Goal: Information Seeking & Learning: Learn about a topic

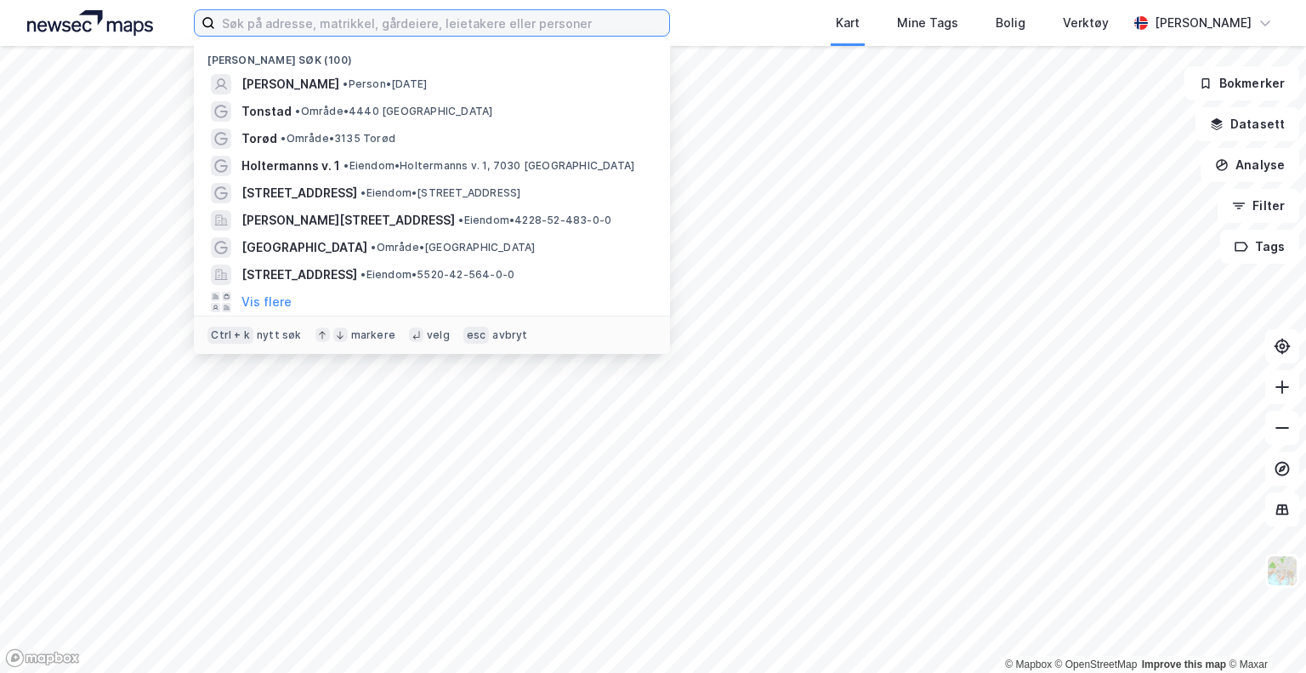
click at [400, 30] on input at bounding box center [442, 23] width 454 height 26
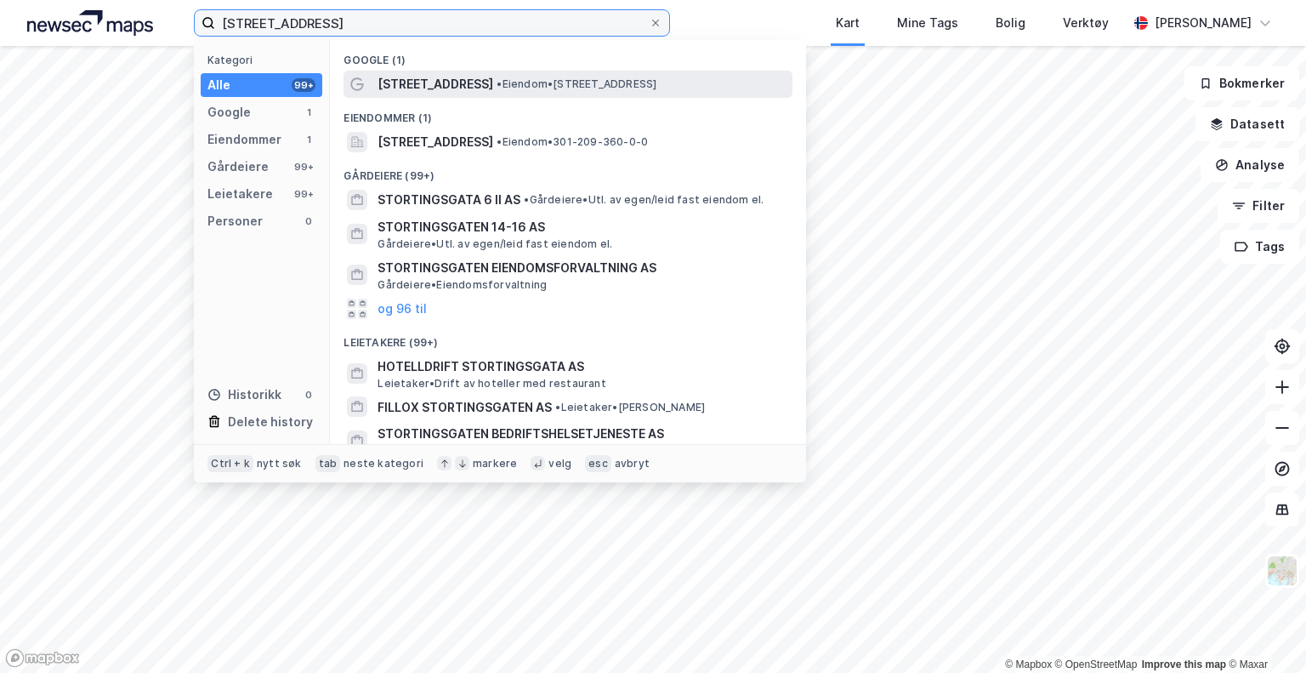
type input "[STREET_ADDRESS]"
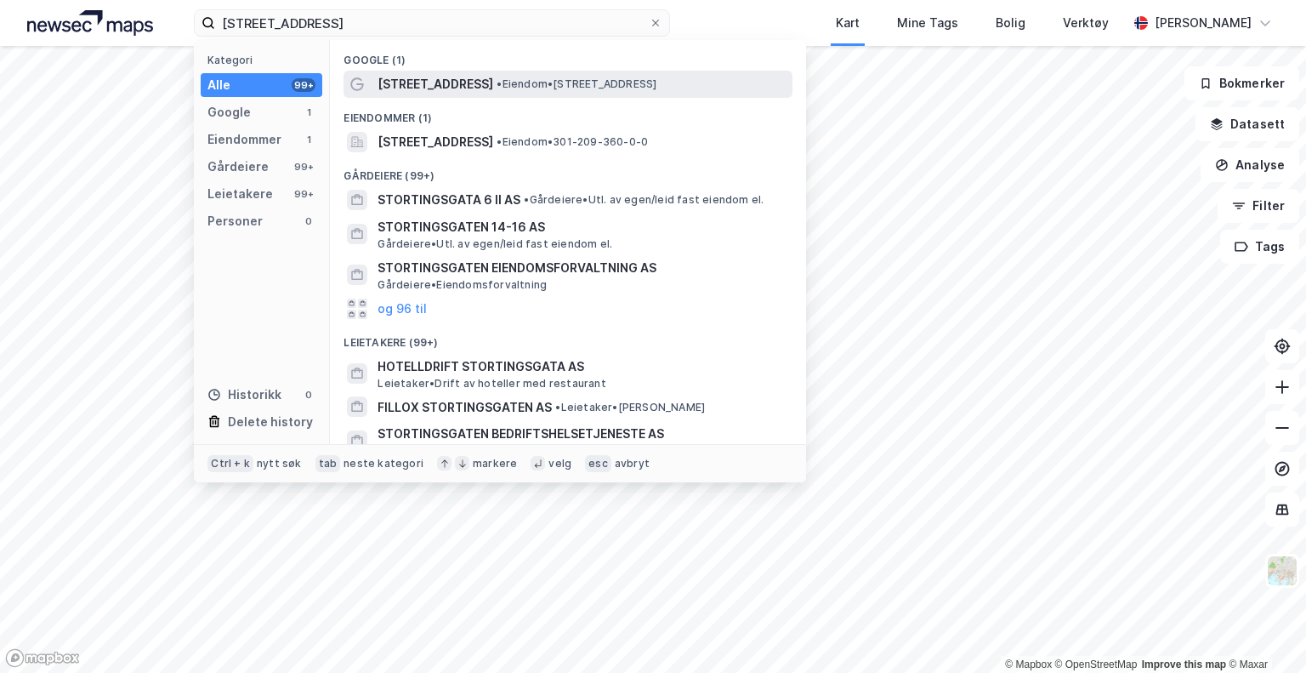
click at [500, 91] on div "[STREET_ADDRESS] • Eiendom • [STREET_ADDRESS]" at bounding box center [584, 84] width 412 height 20
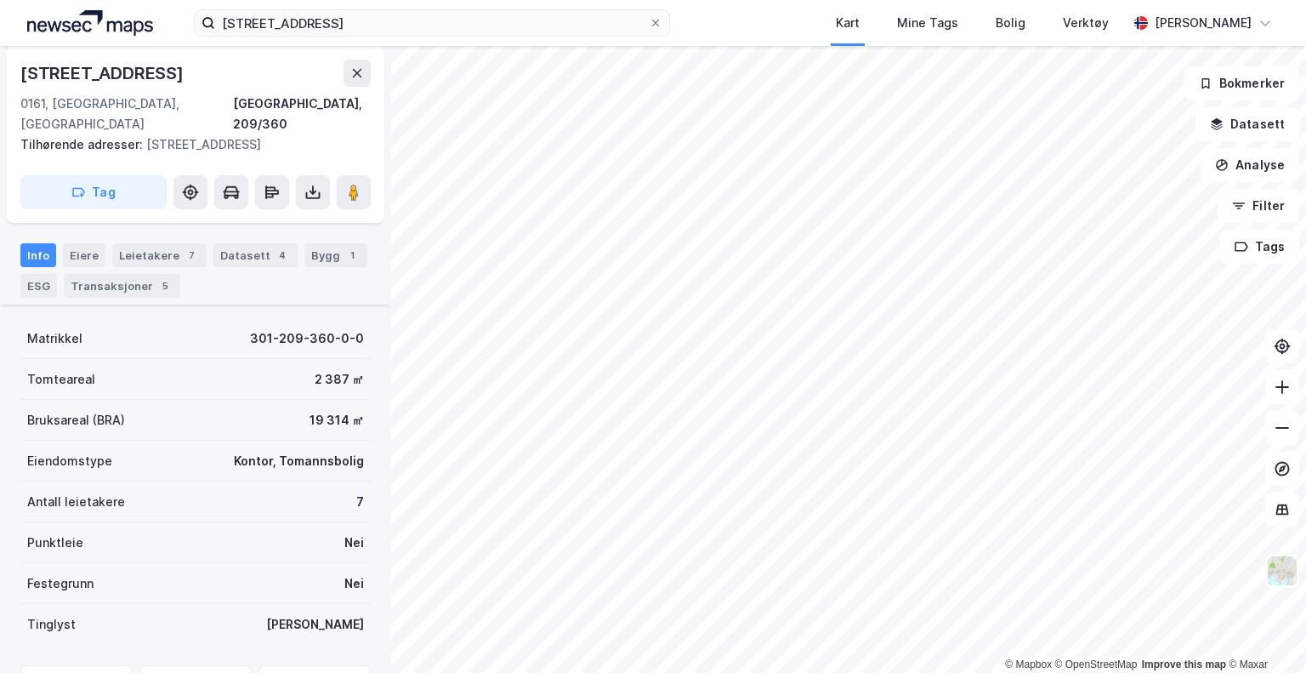
scroll to position [327, 0]
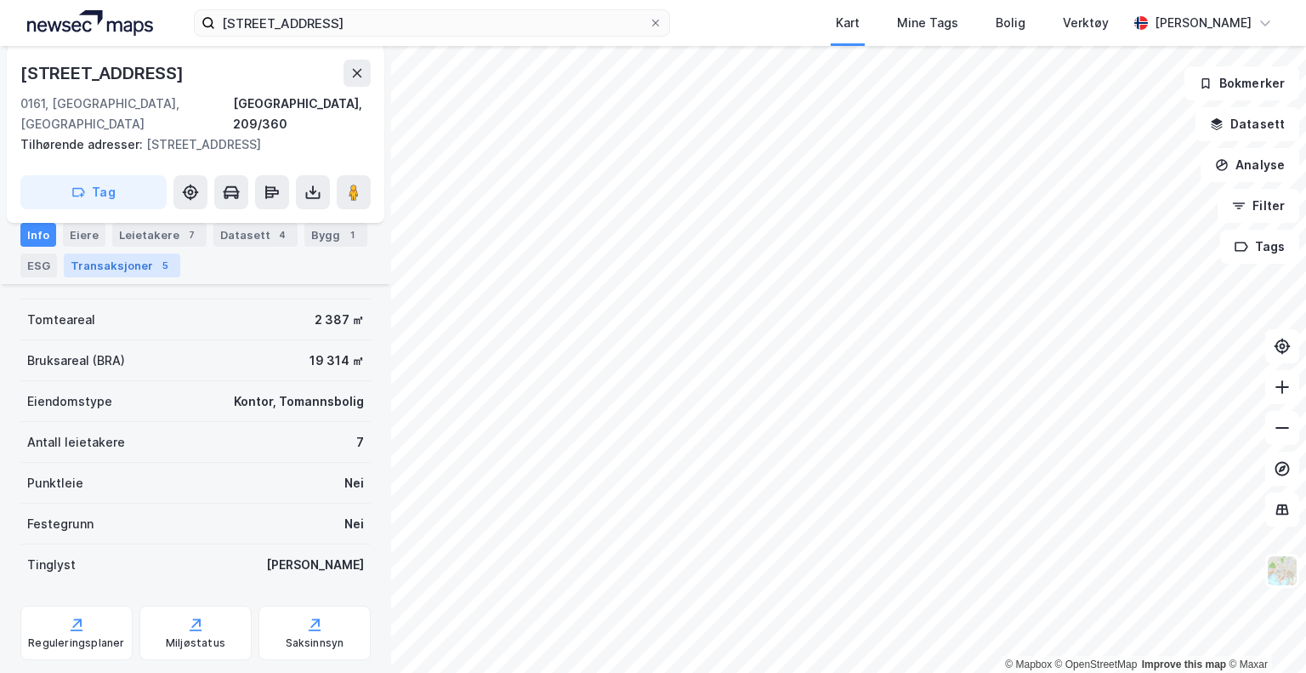
click at [143, 253] on div "Transaksjoner 5" at bounding box center [122, 265] width 116 height 24
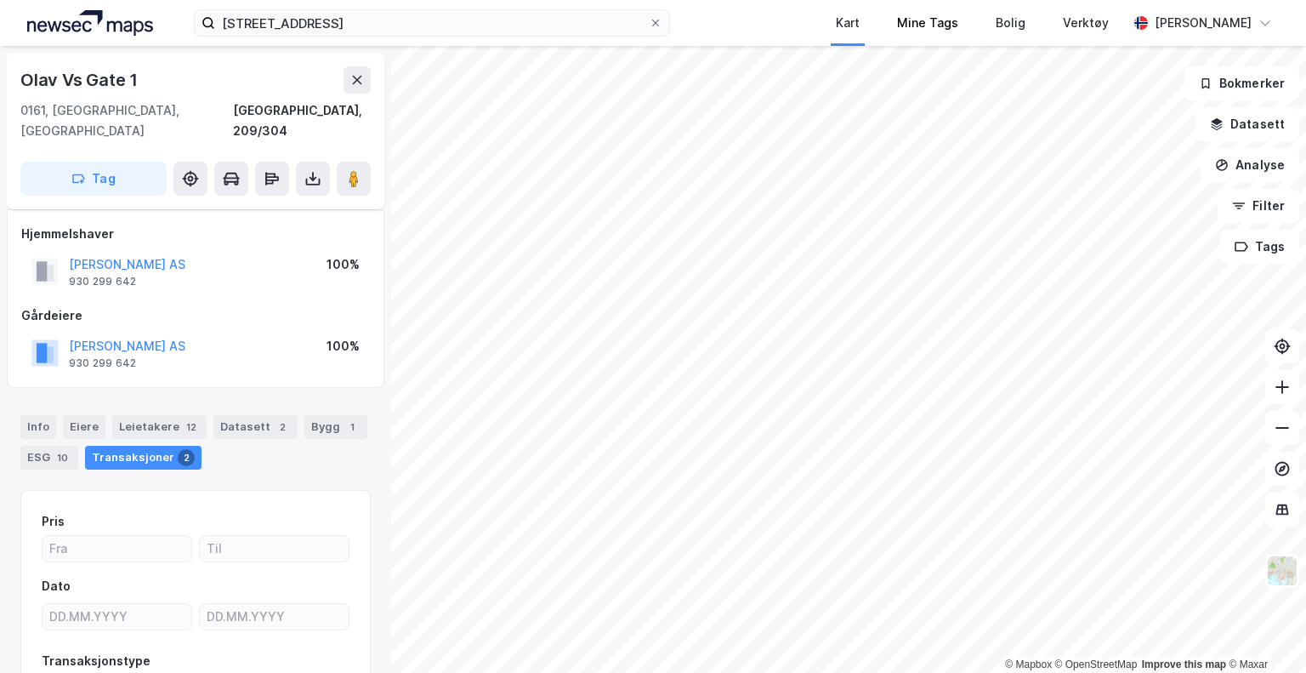
scroll to position [99, 0]
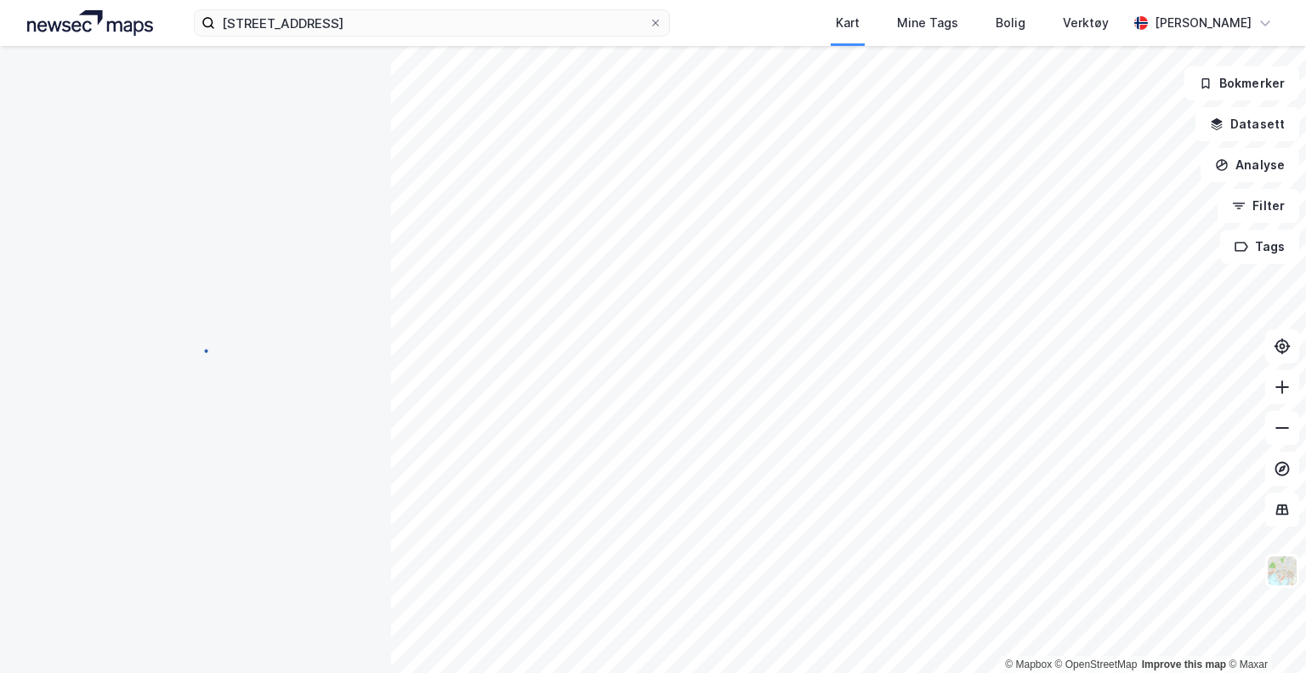
scroll to position [2, 0]
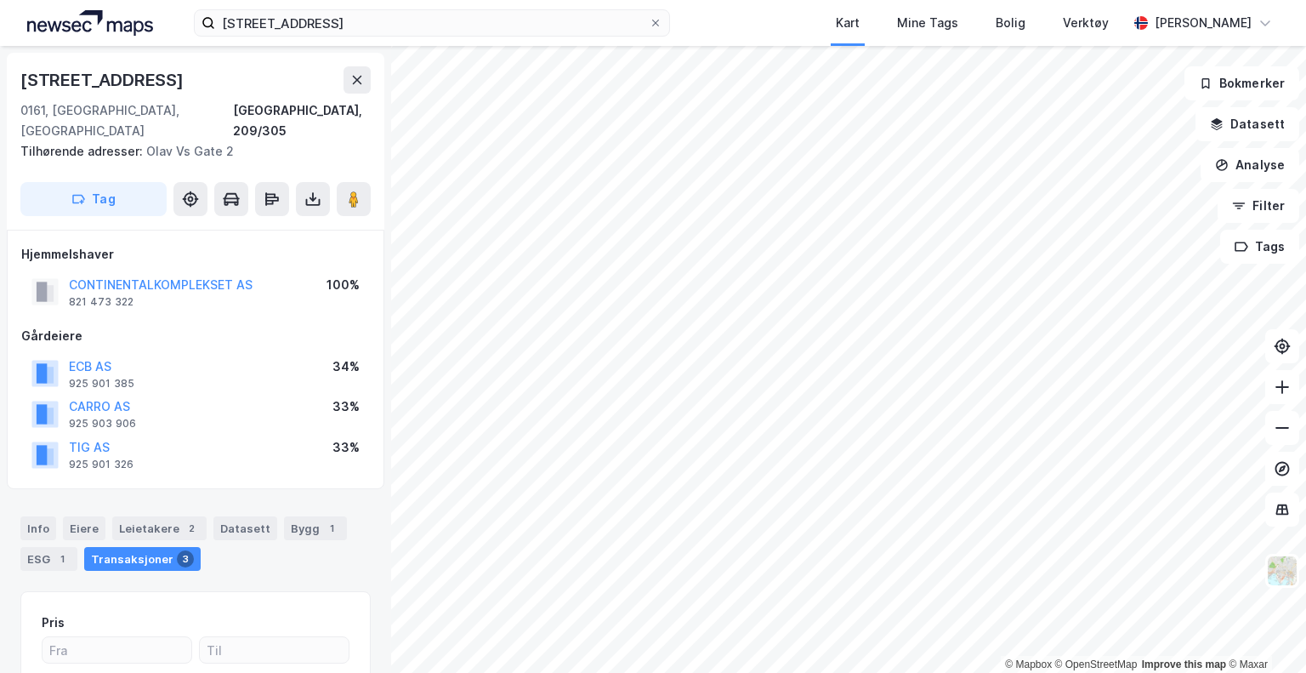
scroll to position [2, 0]
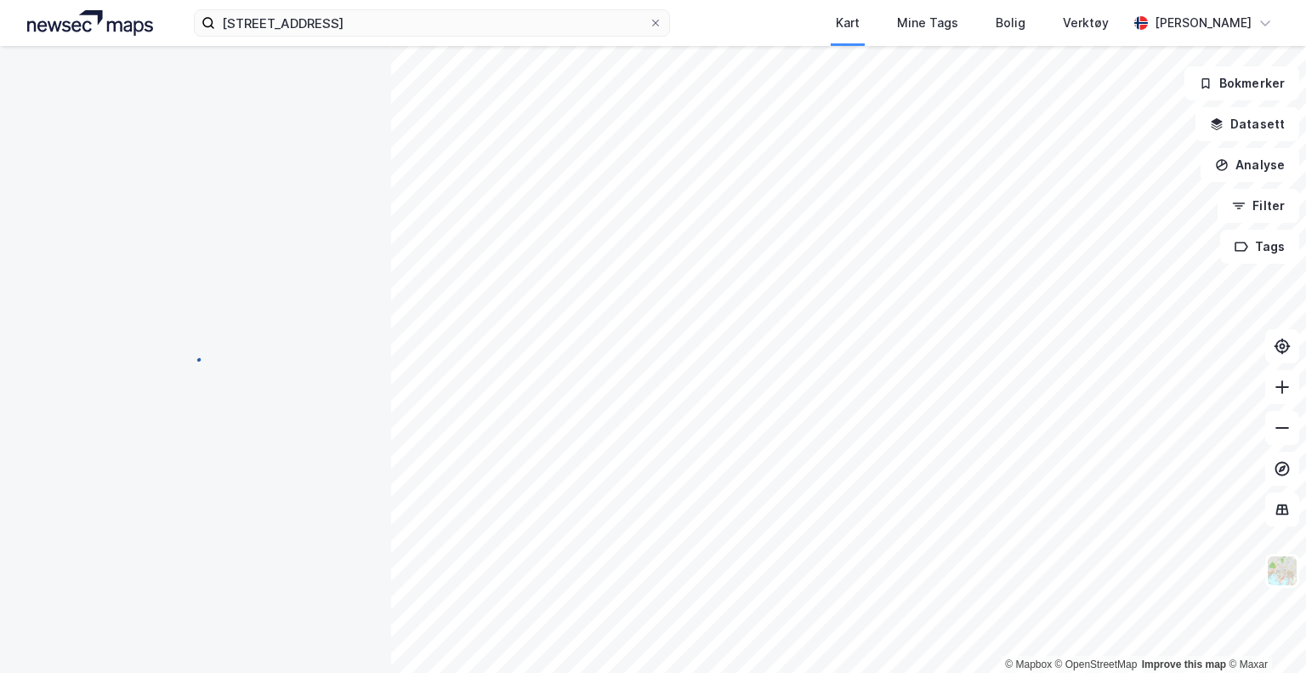
scroll to position [2, 0]
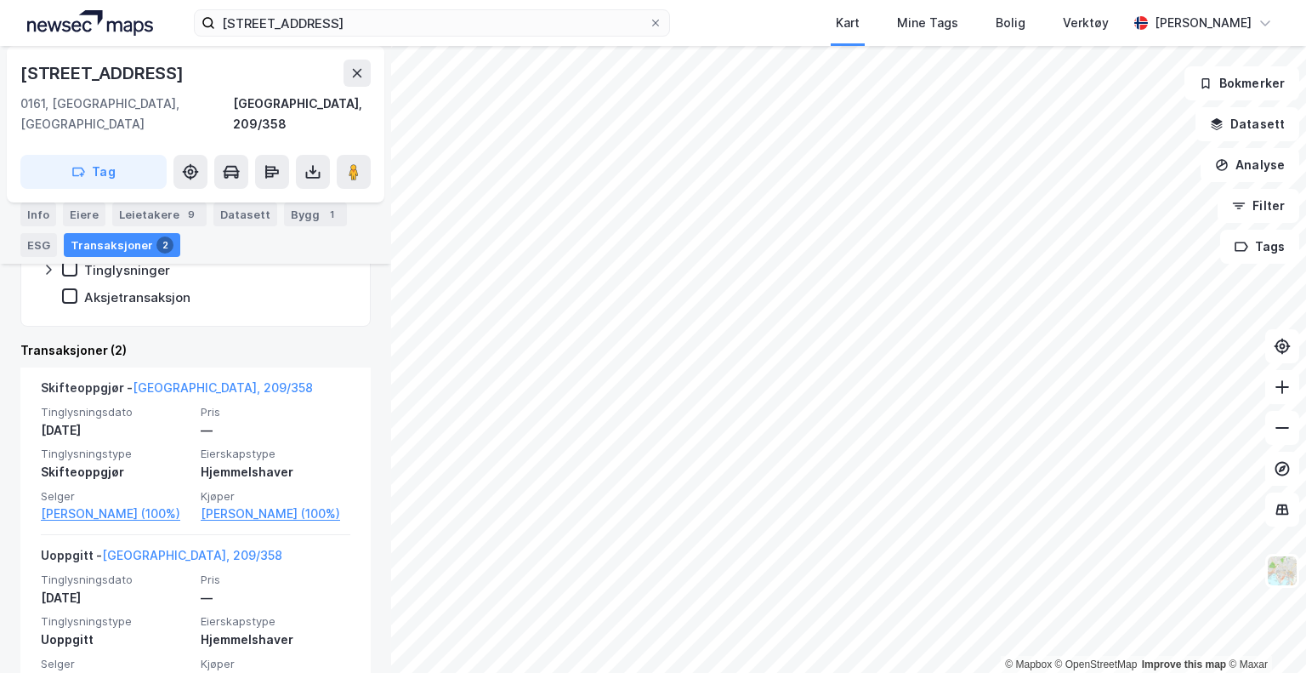
scroll to position [346, 0]
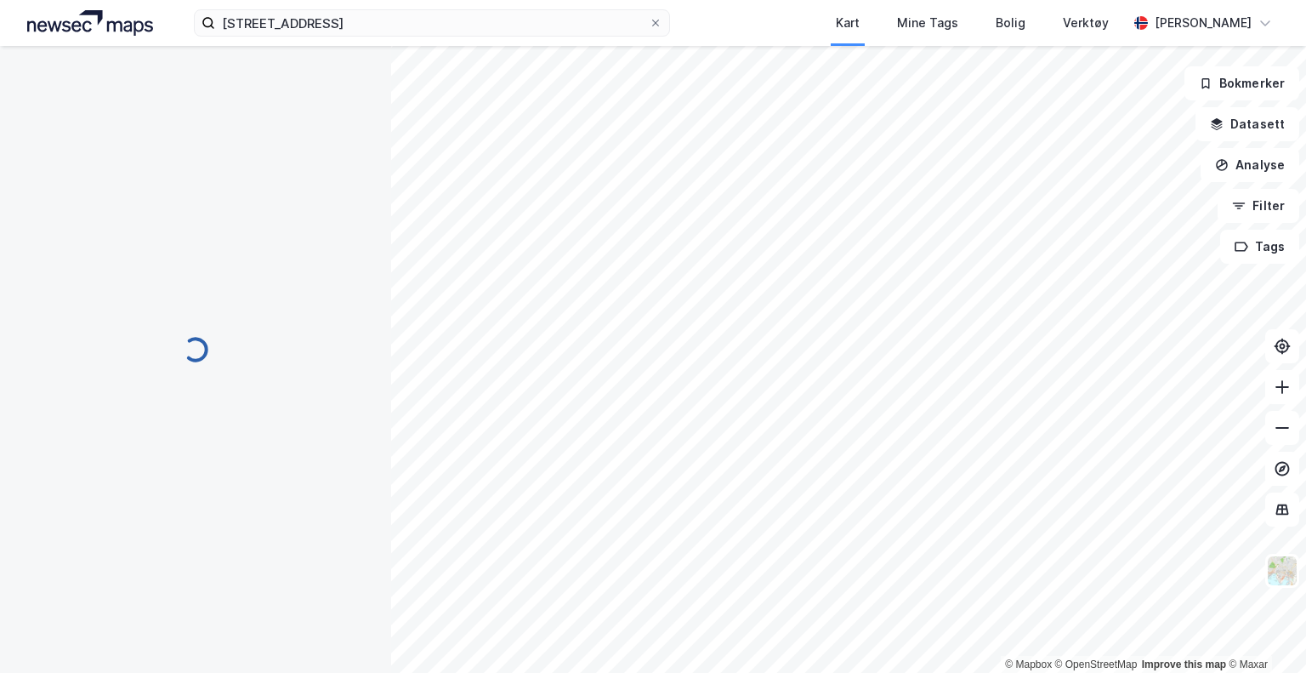
scroll to position [195, 0]
